Goal: Information Seeking & Learning: Find specific fact

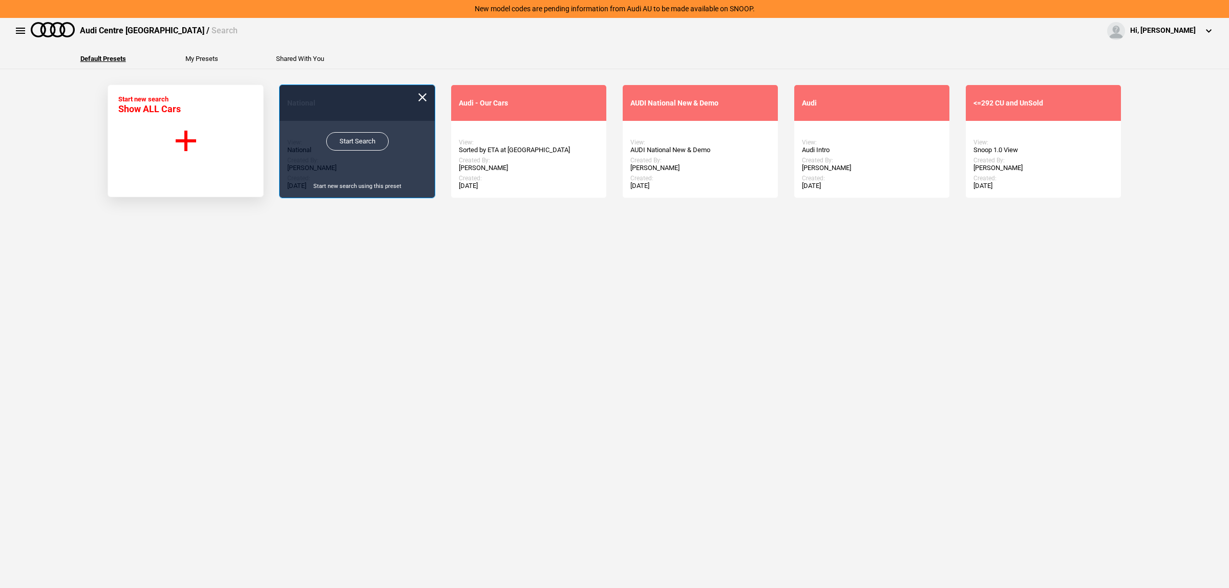
click at [361, 141] on link "Start Search" at bounding box center [357, 141] width 62 height 18
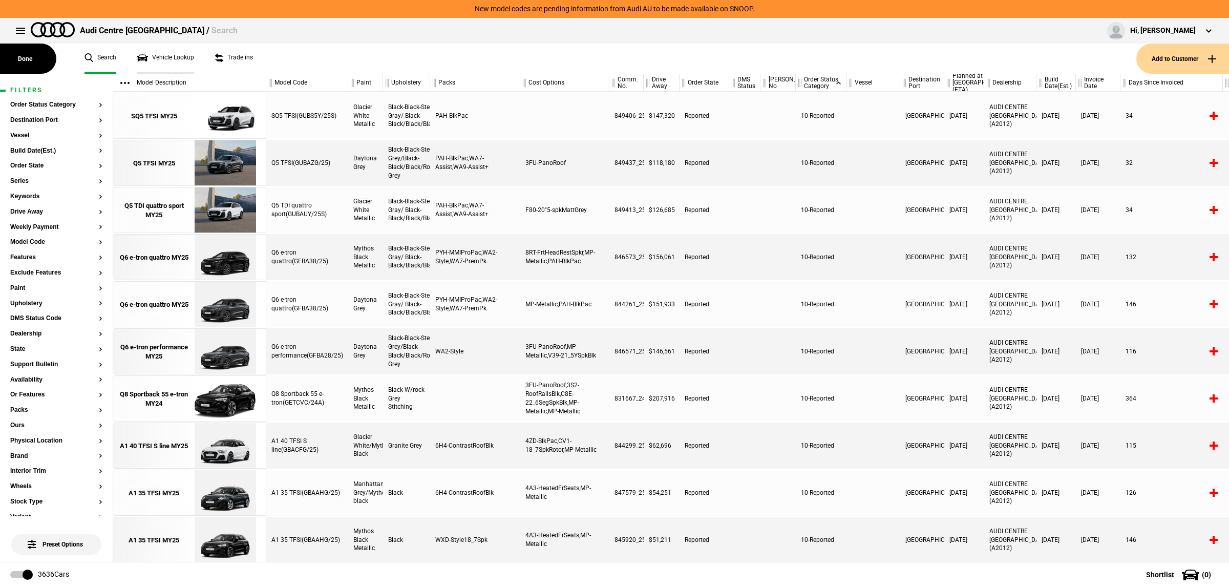
click at [186, 54] on link "Vehicle Lookup" at bounding box center [165, 59] width 57 height 30
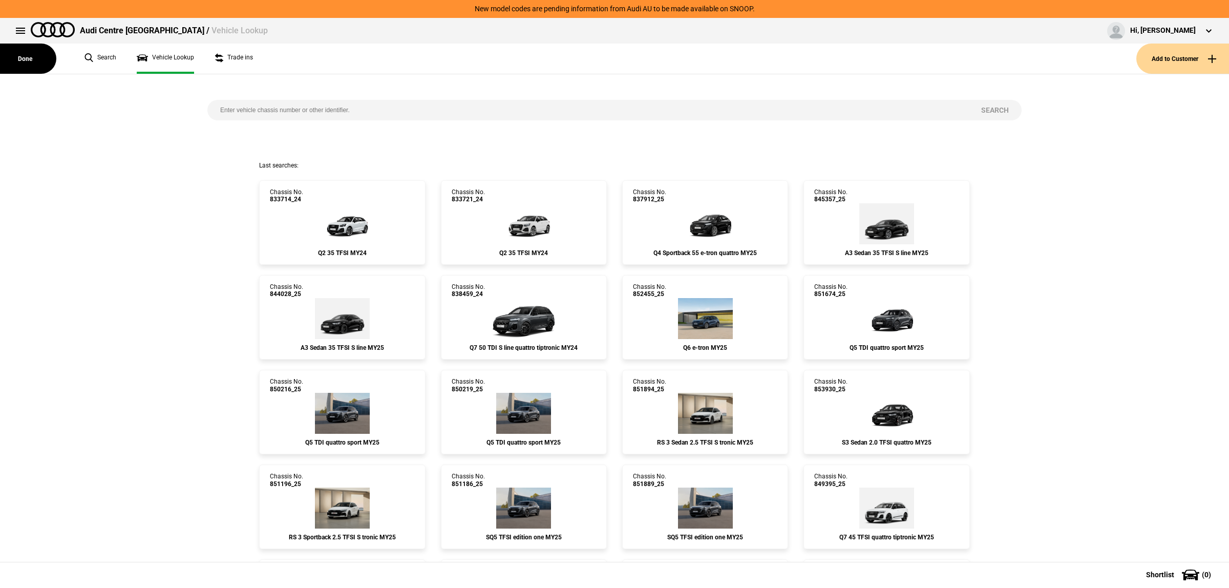
click at [357, 118] on input "search" at bounding box center [587, 110] width 761 height 20
paste input "[US_VEHICLE_IDENTIFICATION_NUMBER]"
type input "[US_VEHICLE_IDENTIFICATION_NUMBER]"
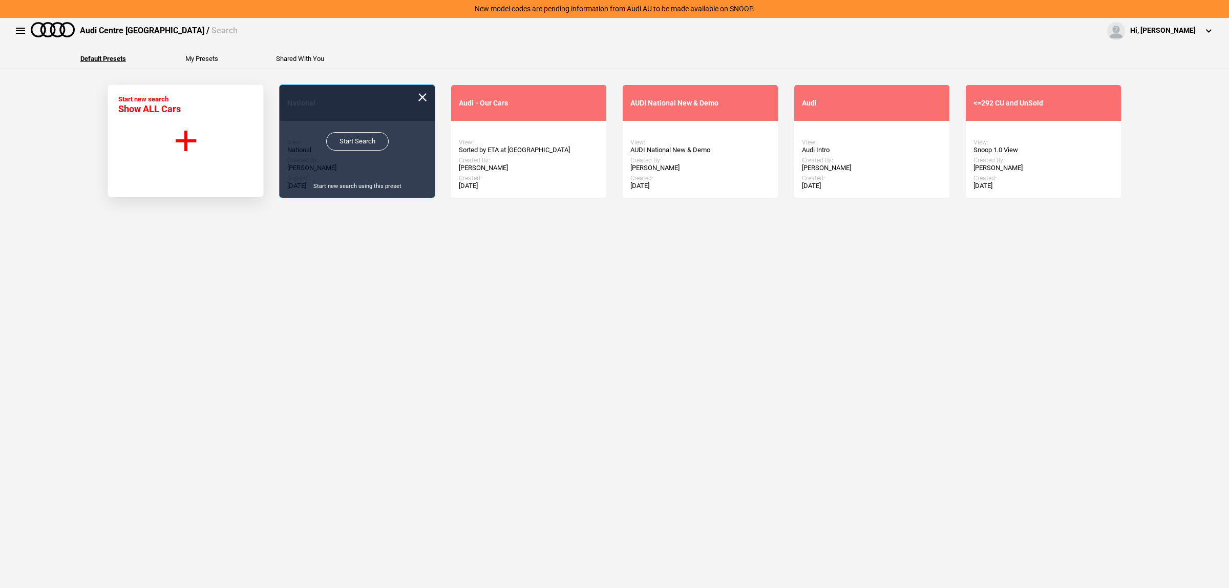
click at [352, 141] on link "Start Search" at bounding box center [357, 141] width 62 height 18
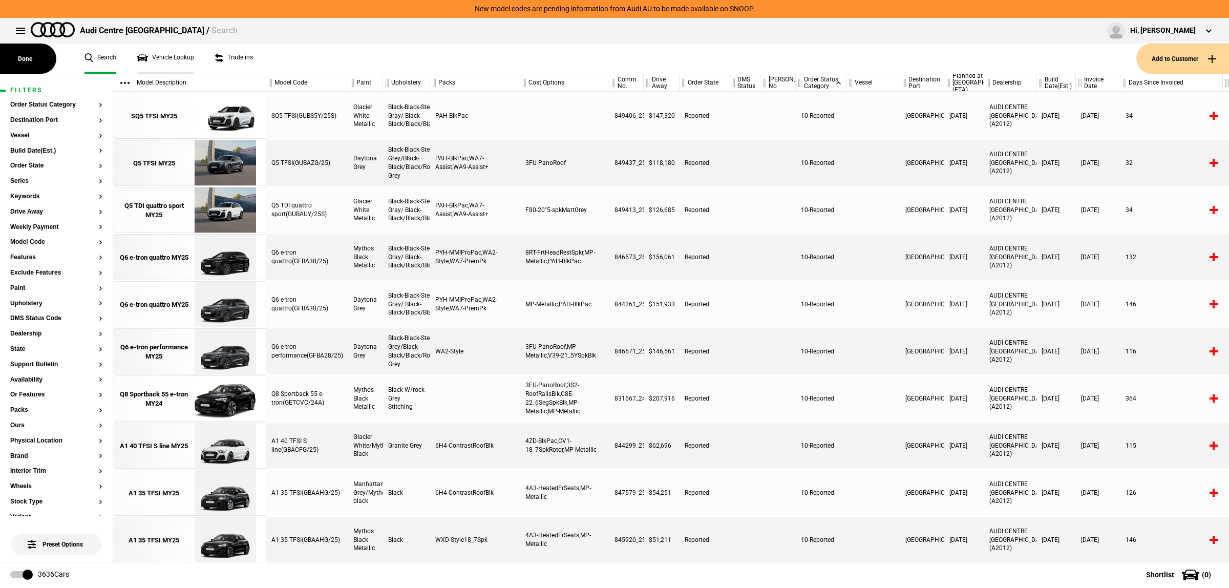
click at [183, 57] on link "Vehicle Lookup" at bounding box center [165, 59] width 57 height 30
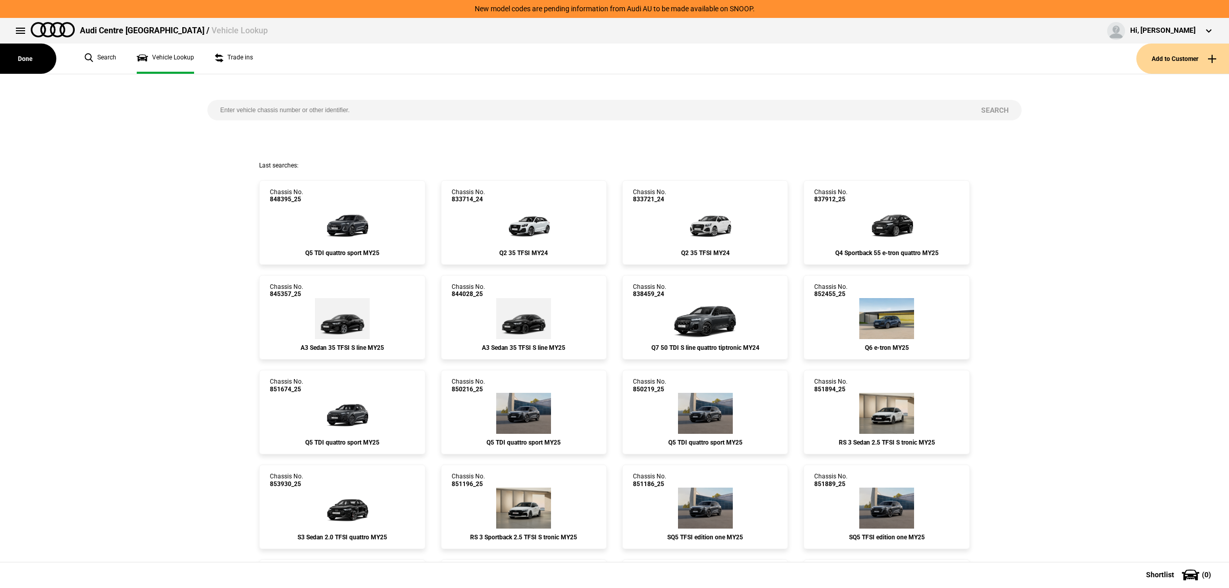
click at [275, 106] on input "search" at bounding box center [587, 110] width 761 height 20
type input "851183"
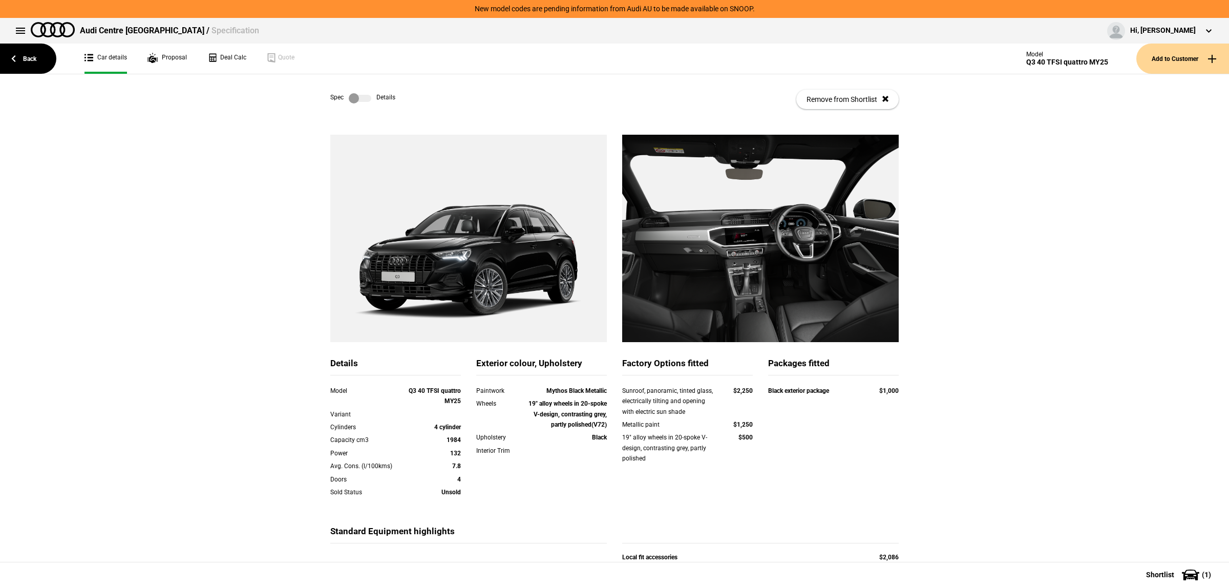
click at [360, 100] on label at bounding box center [360, 98] width 23 height 10
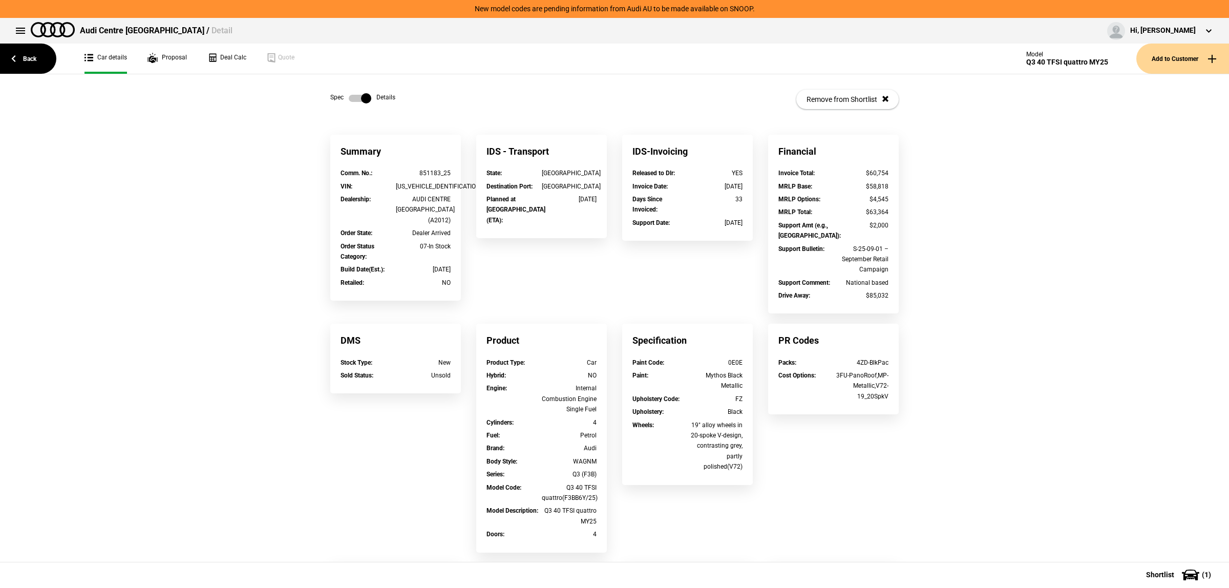
click at [360, 96] on label at bounding box center [360, 98] width 23 height 10
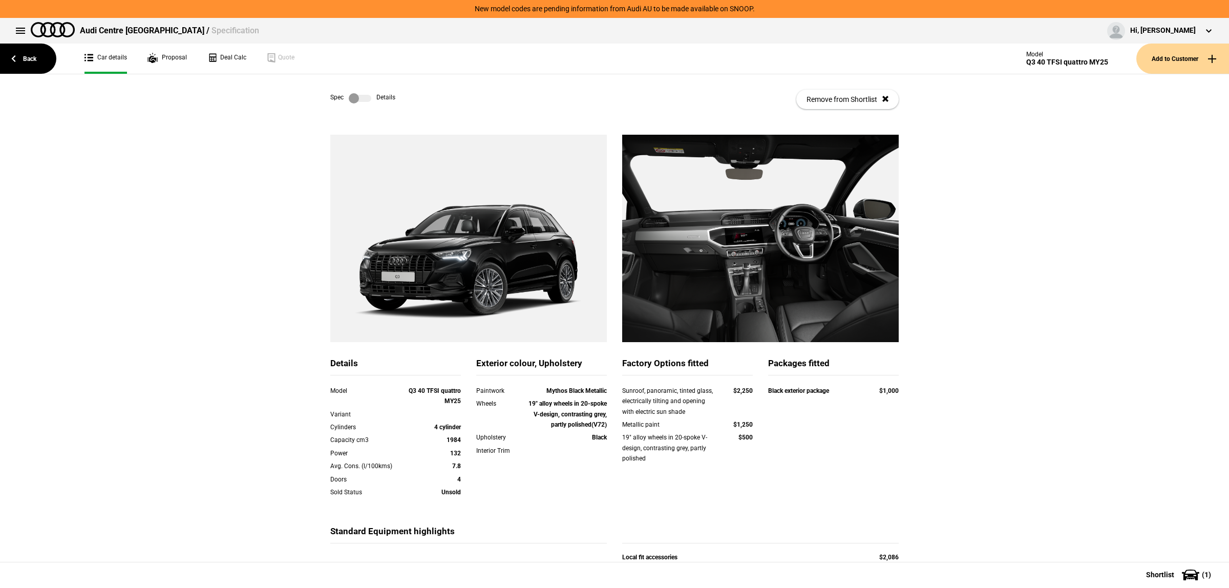
click at [365, 101] on label at bounding box center [360, 98] width 23 height 10
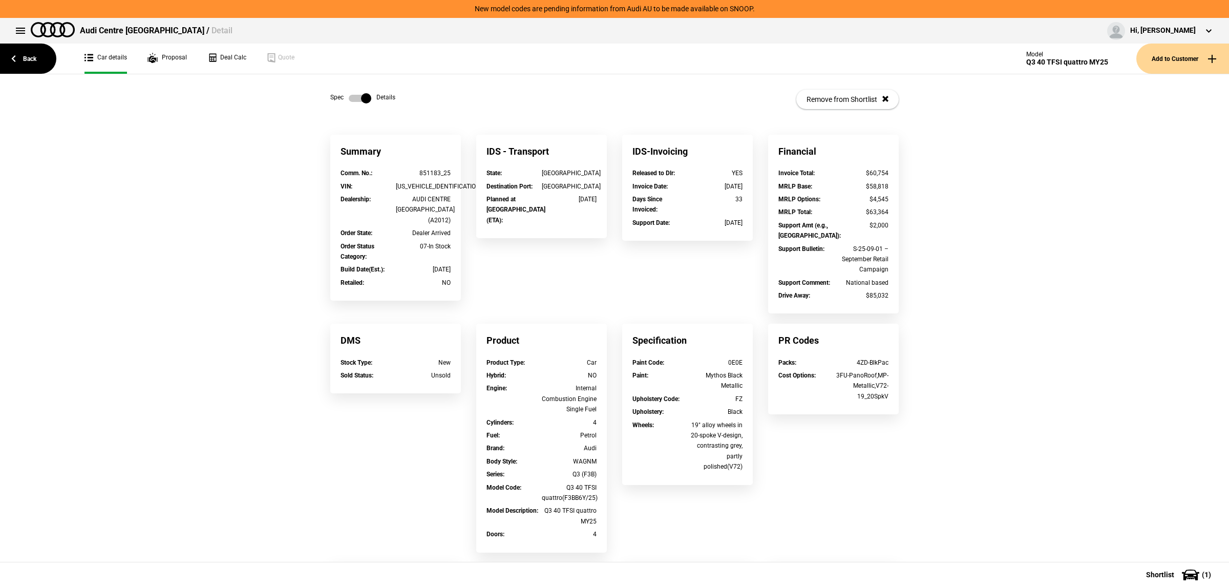
click at [365, 101] on label at bounding box center [360, 98] width 23 height 10
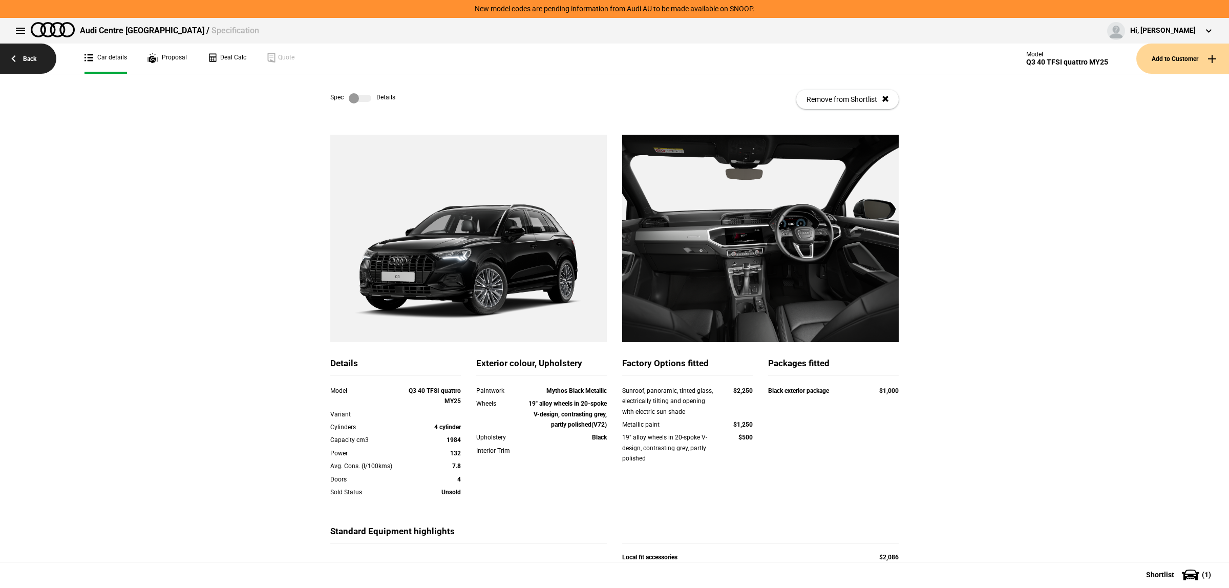
click at [31, 56] on link "Back" at bounding box center [28, 59] width 56 height 30
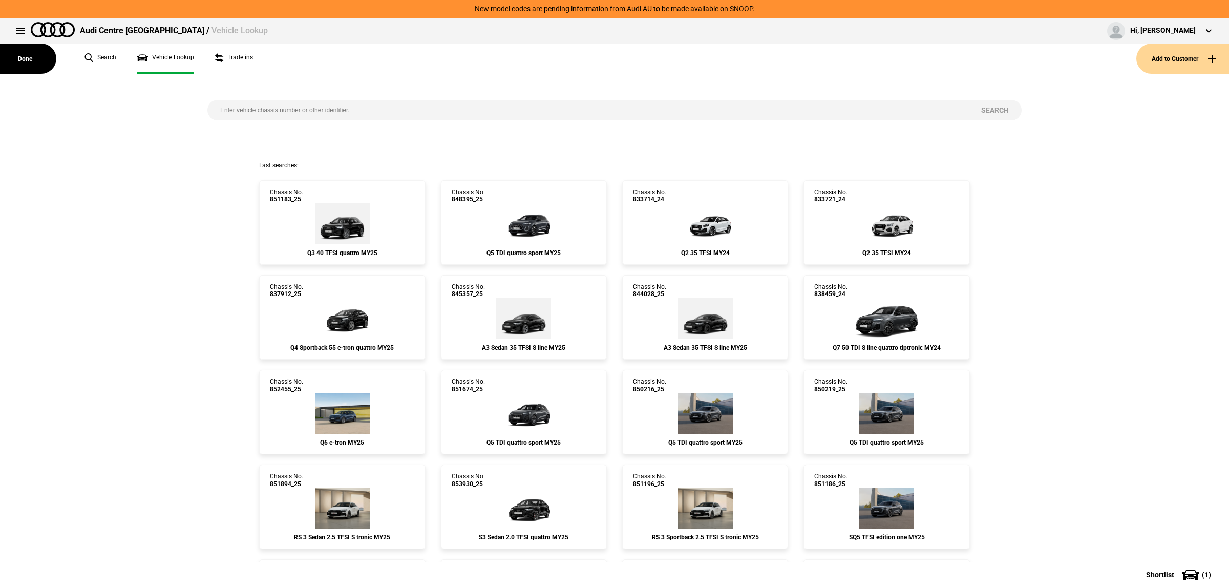
click at [288, 102] on input "search" at bounding box center [587, 110] width 761 height 20
paste input "852445"
type input "852445"
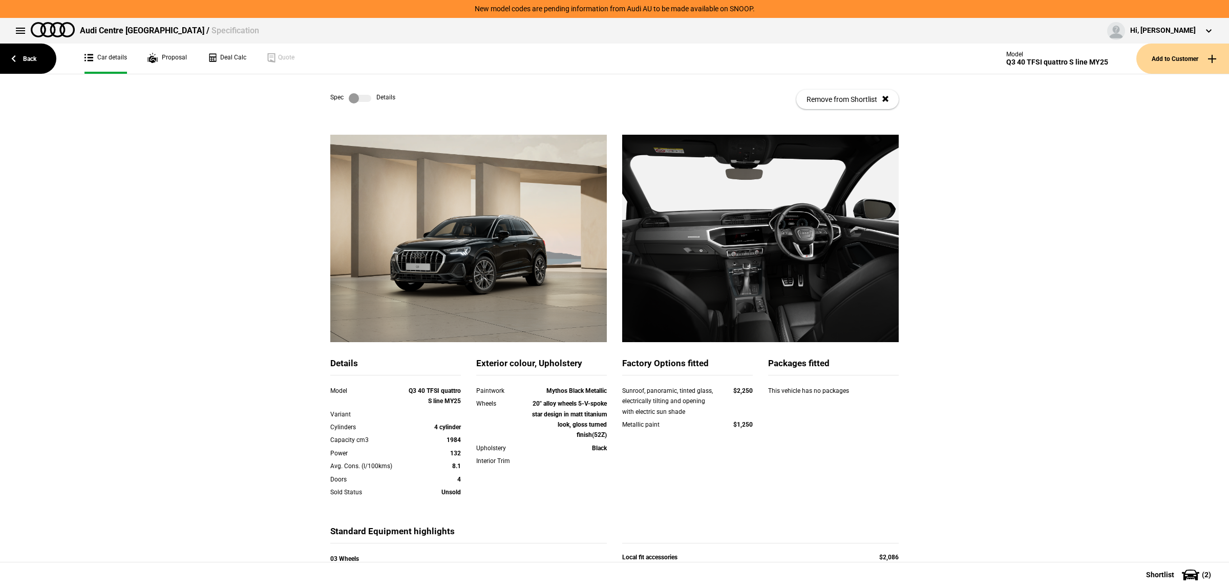
click at [354, 98] on label at bounding box center [360, 98] width 23 height 10
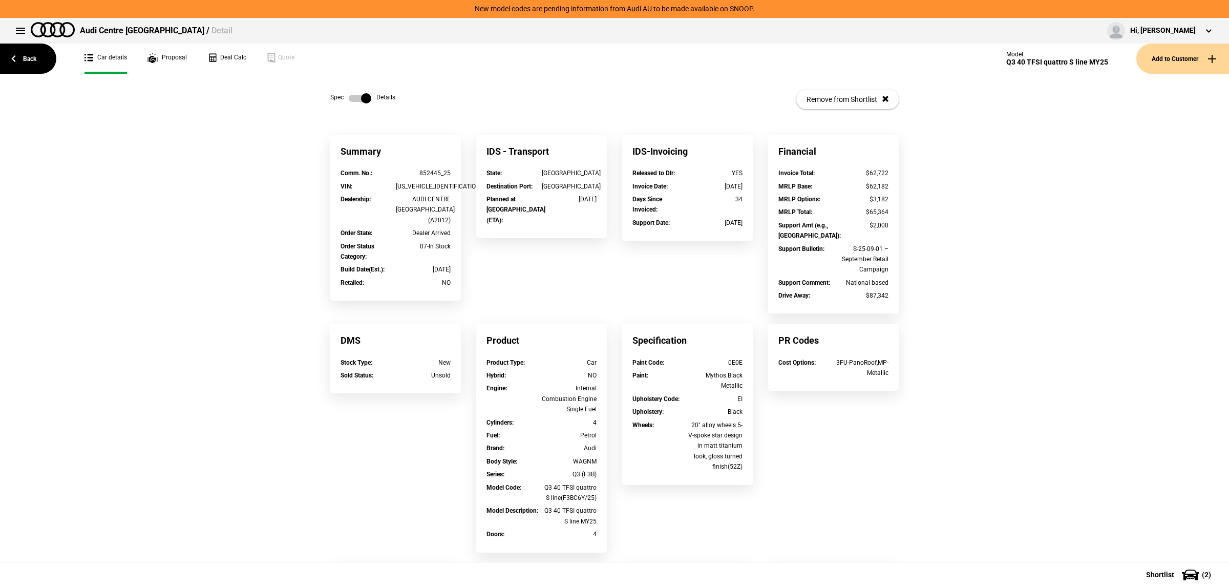
click at [354, 98] on label at bounding box center [360, 98] width 23 height 10
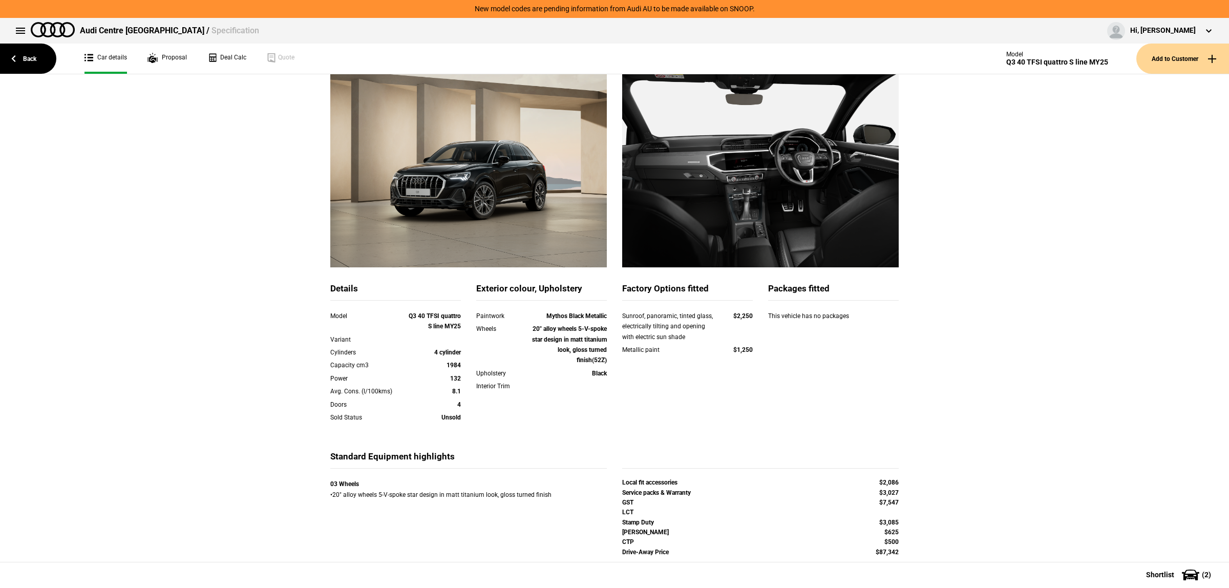
scroll to position [78, 0]
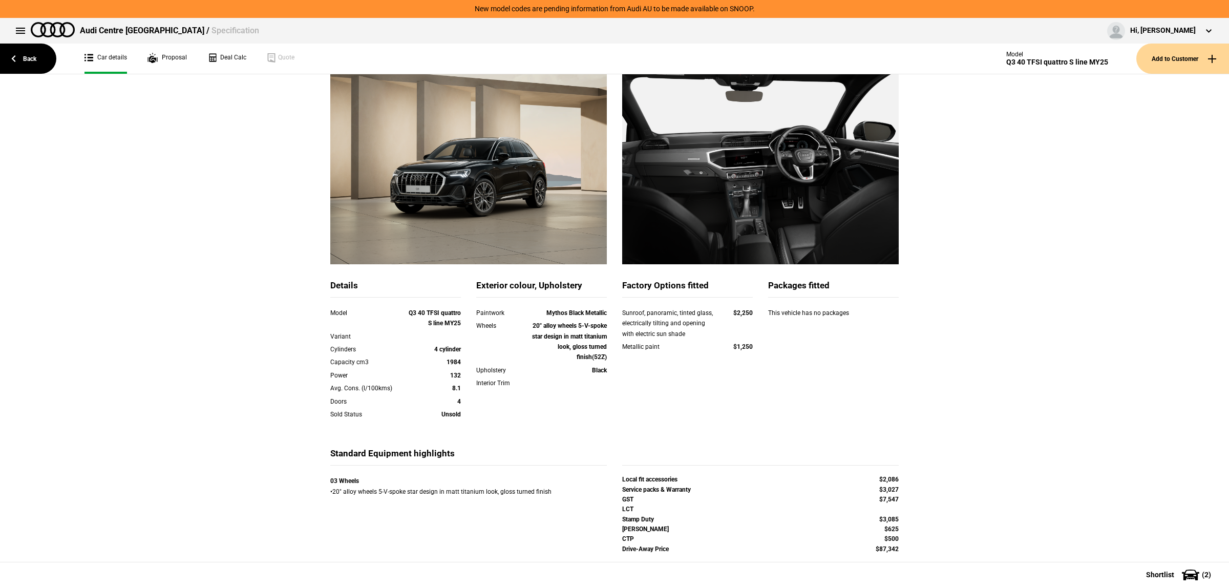
drag, startPoint x: 1099, startPoint y: 220, endPoint x: 1076, endPoint y: 64, distance: 157.9
click at [1099, 220] on div "Details Model Q3 40 TFSI quattro S line MY25 Variant Cylinders 4 cylinder Capac…" at bounding box center [614, 319] width 1229 height 524
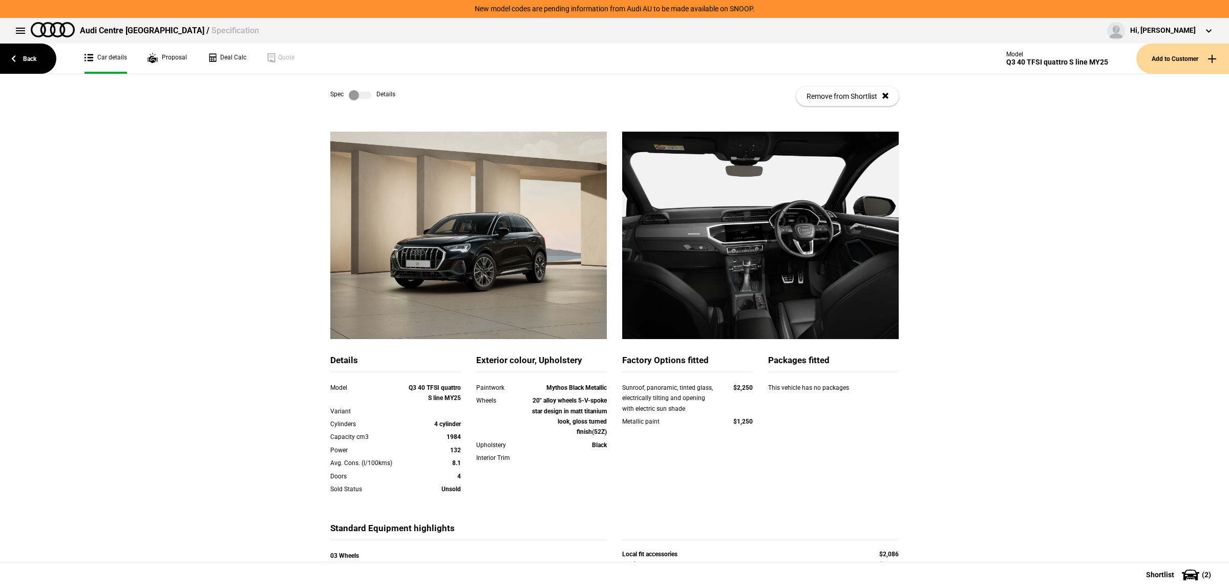
scroll to position [0, 0]
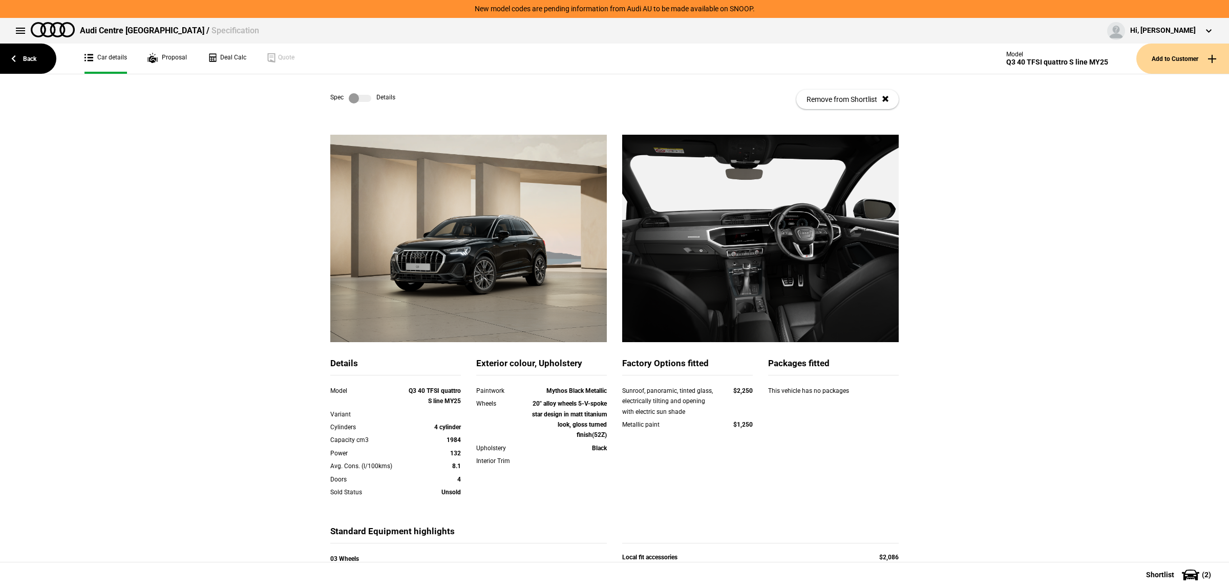
click at [354, 100] on label at bounding box center [360, 98] width 23 height 10
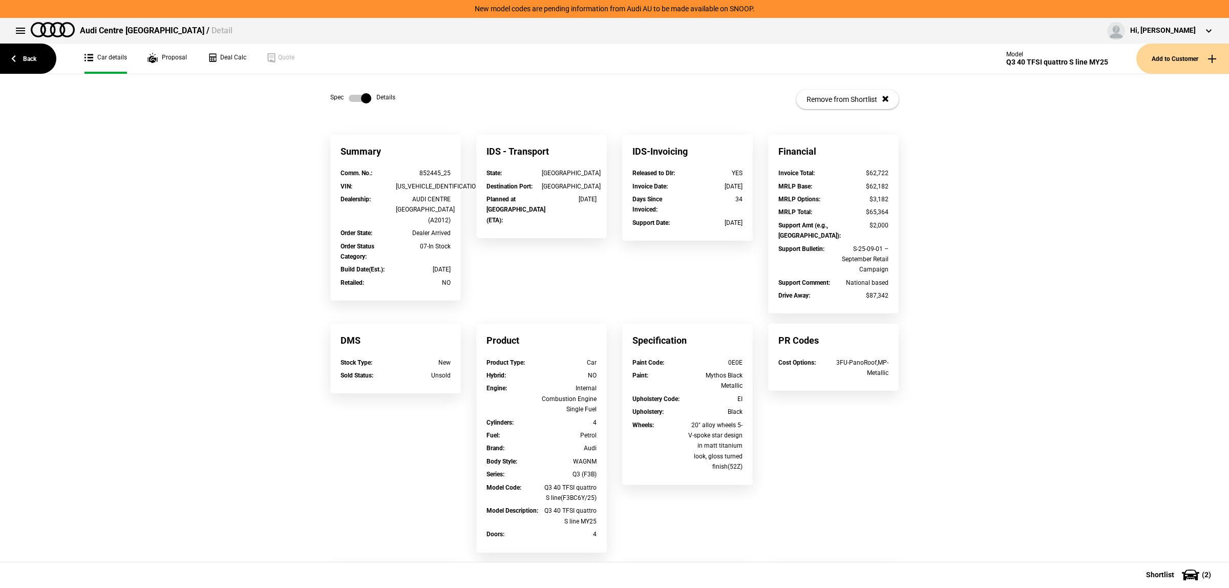
click at [433, 170] on div "852445_25" at bounding box center [423, 173] width 55 height 10
drag, startPoint x: 436, startPoint y: 172, endPoint x: 407, endPoint y: 173, distance: 29.2
click at [407, 173] on div "852445_25" at bounding box center [423, 173] width 55 height 10
copy div "852445"
